Goal: Task Accomplishment & Management: Manage account settings

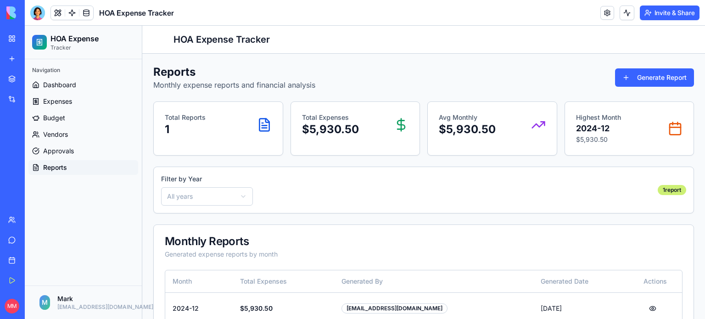
drag, startPoint x: 68, startPoint y: 185, endPoint x: 48, endPoint y: 181, distance: 20.7
click at [34, 181] on div "HOA Expense Tracker" at bounding box center [21, 183] width 26 height 9
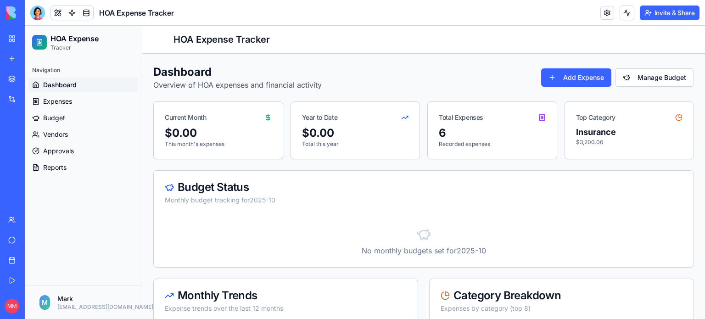
click at [34, 39] on div "My Workspace" at bounding box center [28, 38] width 12 height 9
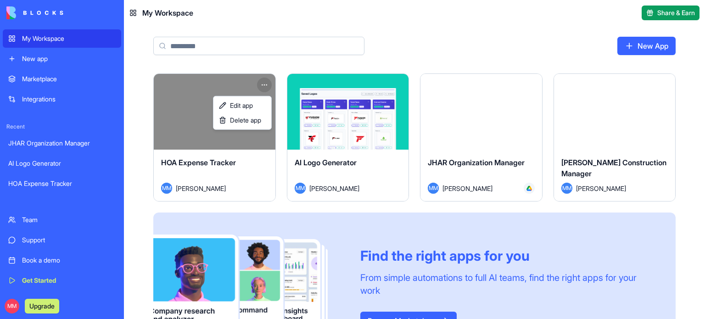
click at [266, 79] on html "My Workspace New app Marketplace Integrations Recent JHAR Organization Manager …" at bounding box center [352, 159] width 705 height 319
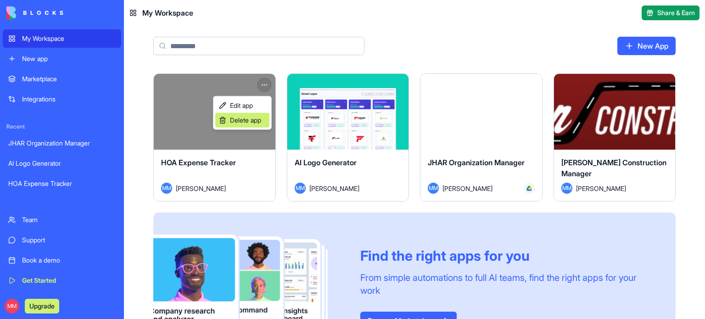
click at [253, 124] on div "Delete app" at bounding box center [242, 120] width 54 height 15
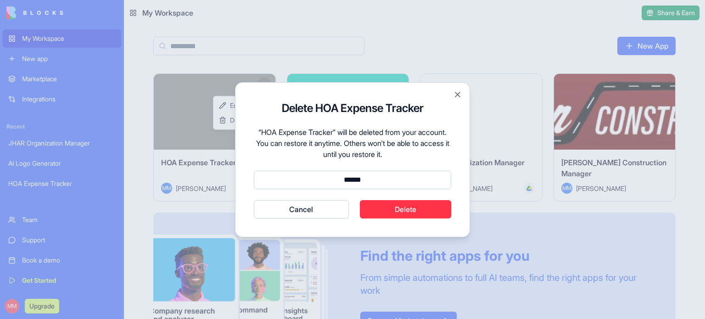
type input "******"
click at [412, 214] on button "Delete" at bounding box center [406, 209] width 92 height 18
